Goal: Find specific page/section: Find specific page/section

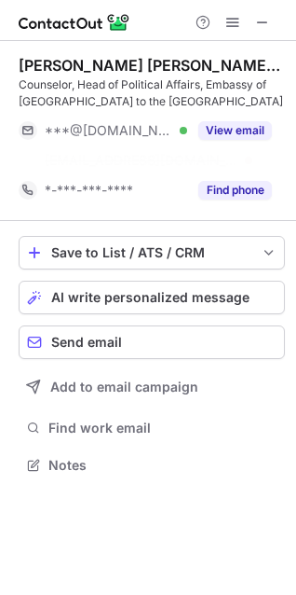
scroll to position [422, 296]
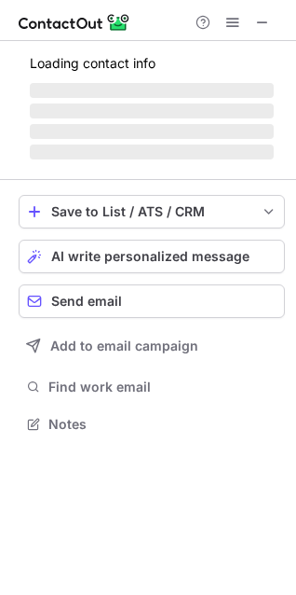
scroll to position [452, 296]
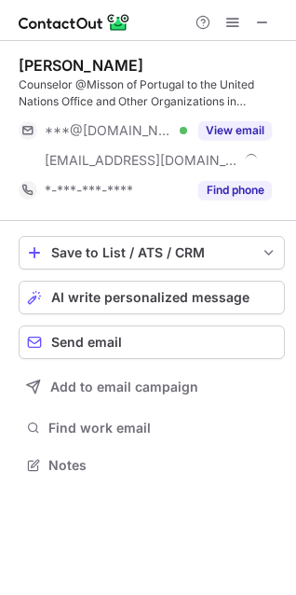
scroll to position [452, 296]
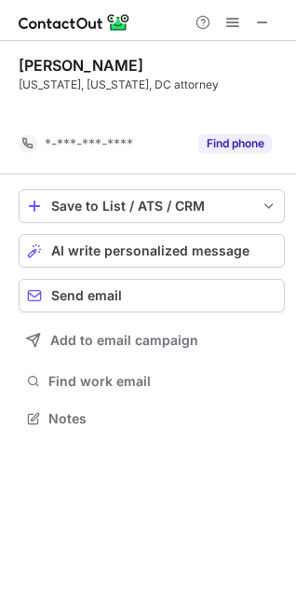
scroll to position [376, 296]
